Goal: Obtain resource: Download file/media

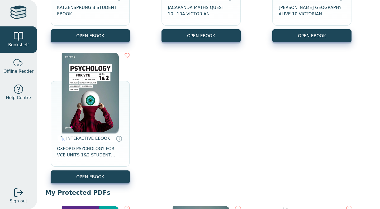
scroll to position [161, 0]
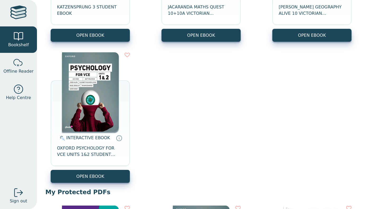
click at [84, 92] on img at bounding box center [90, 91] width 57 height 79
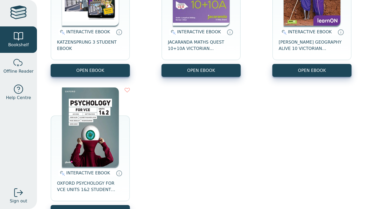
scroll to position [127, 0]
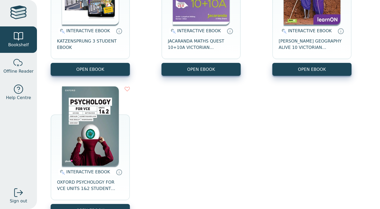
click at [98, 128] on img at bounding box center [90, 125] width 57 height 79
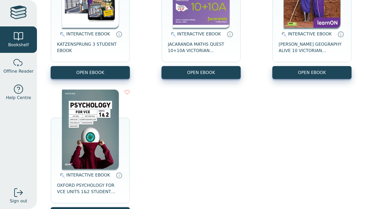
scroll to position [124, 0]
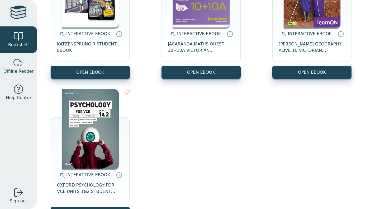
click at [108, 155] on img at bounding box center [90, 128] width 57 height 79
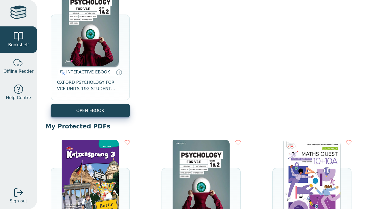
scroll to position [227, 0]
click at [94, 45] on img at bounding box center [90, 25] width 57 height 79
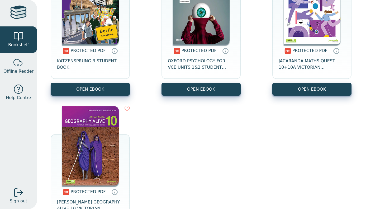
scroll to position [401, 0]
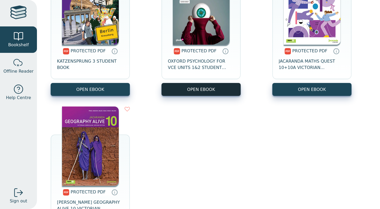
click at [202, 87] on link "OPEN EBOOK" at bounding box center [200, 89] width 79 height 13
